Goal: Information Seeking & Learning: Learn about a topic

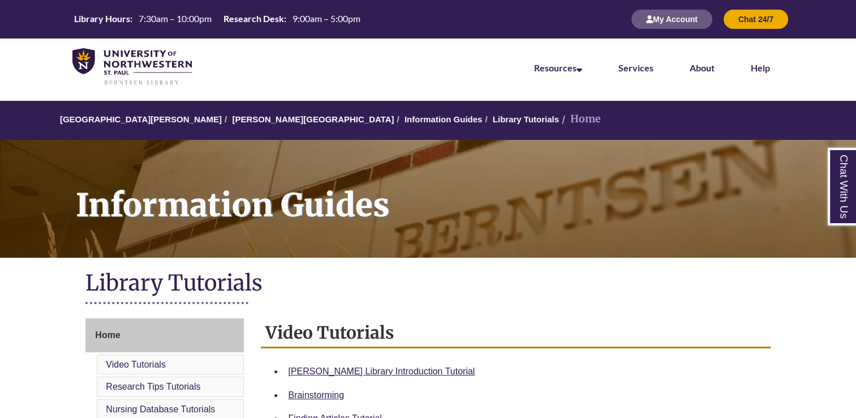
click at [352, 51] on nav "Resources Find Resources Library Search Databases & Articles Interlibrary Loan …" at bounding box center [428, 66] width 856 height 57
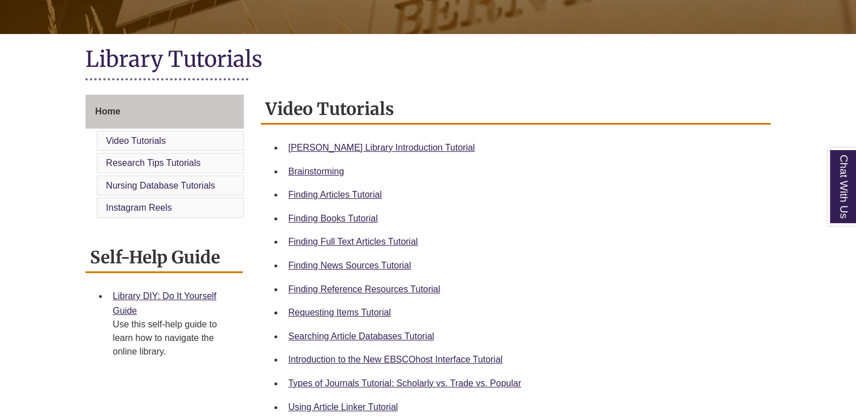
scroll to position [226, 0]
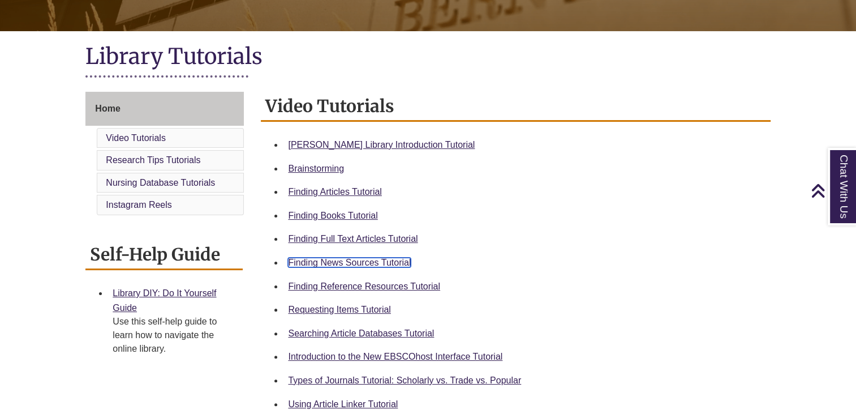
click at [388, 264] on link "Finding News Sources Tutorial" at bounding box center [349, 263] width 123 height 10
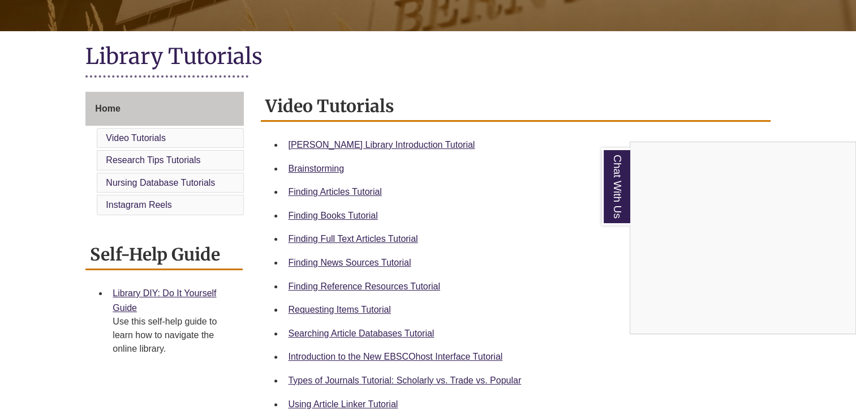
click at [462, 195] on div "Chat With Us" at bounding box center [428, 209] width 856 height 418
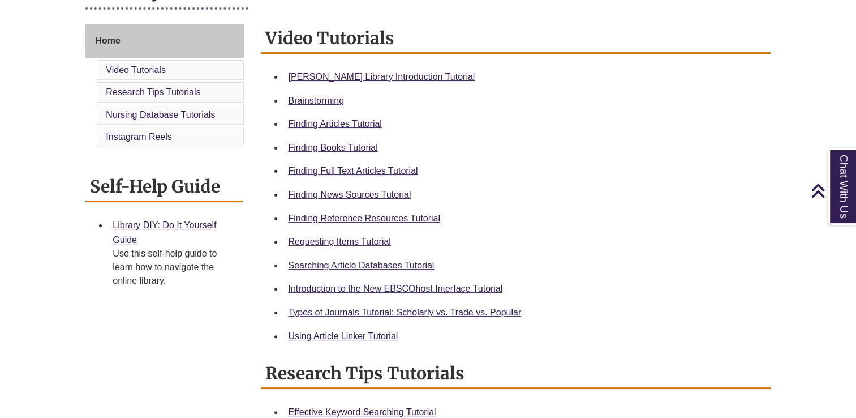
scroll to position [272, 0]
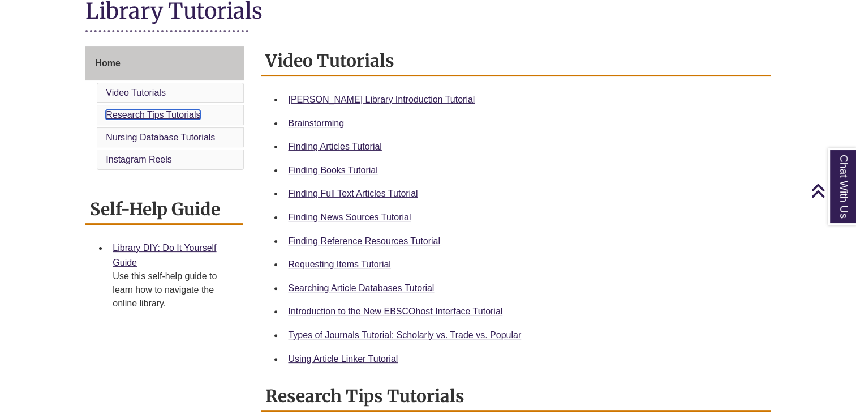
click at [190, 117] on link "Research Tips Tutorials" at bounding box center [153, 115] width 95 height 10
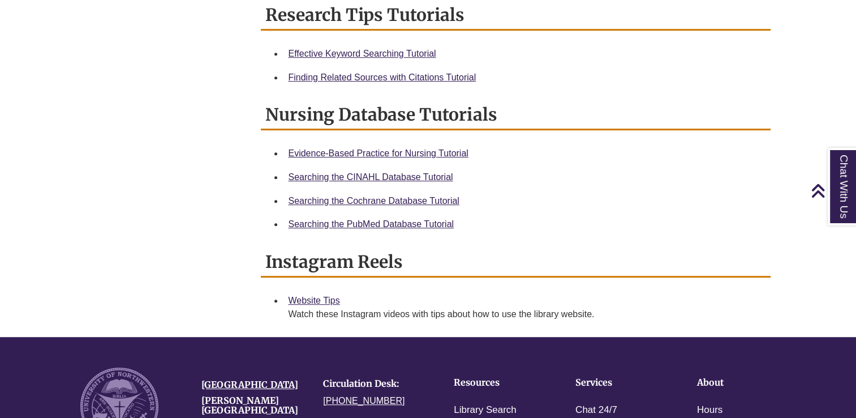
click at [555, 84] on li "Finding Related Sources with Citations Tutorial" at bounding box center [525, 78] width 482 height 24
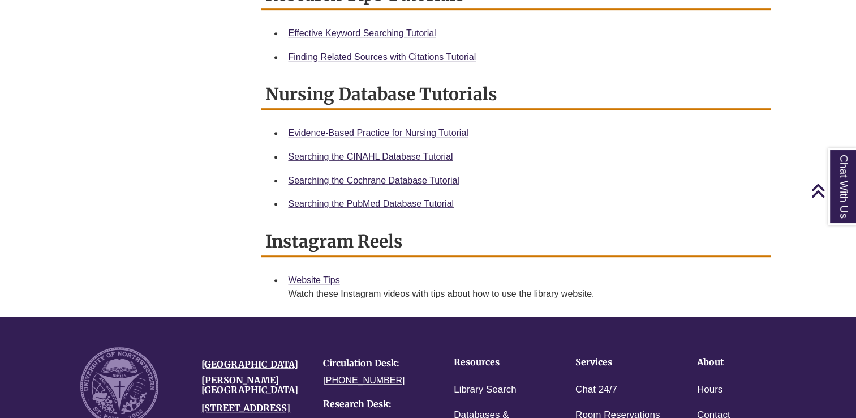
scroll to position [675, 0]
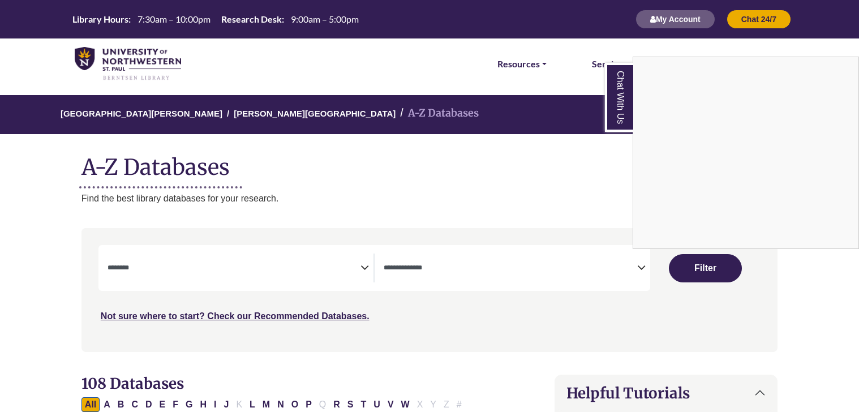
select select "Database Subject Filter"
select select "Database Types Filter"
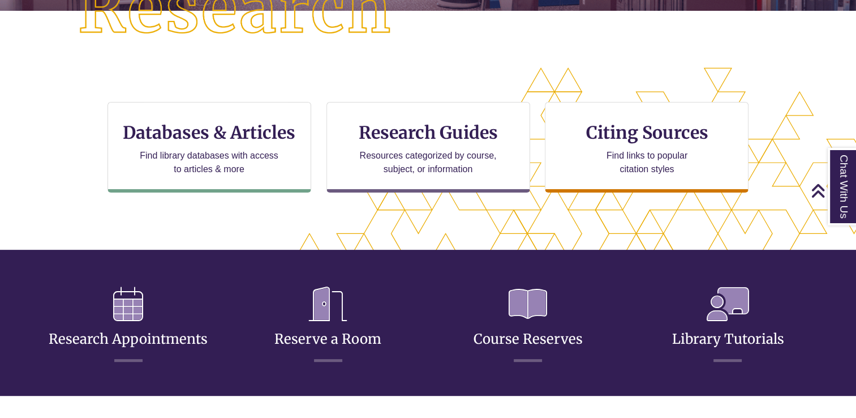
click at [263, 76] on div "CTA Buttons Databases & Articles Find library databases with access to articles…" at bounding box center [428, 161] width 856 height 188
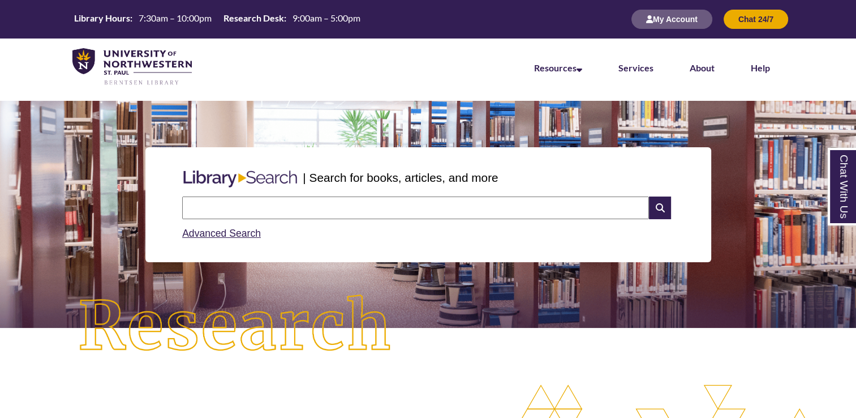
click at [229, 207] on input "text" at bounding box center [415, 207] width 467 height 23
type input "********"
